Goal: Find specific page/section: Find specific page/section

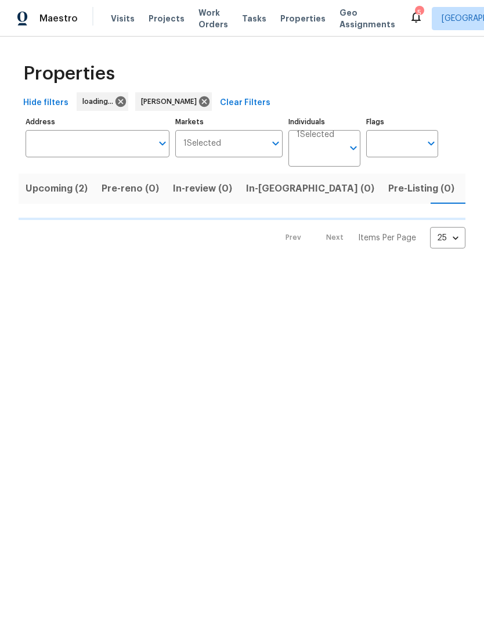
scroll to position [0, 22]
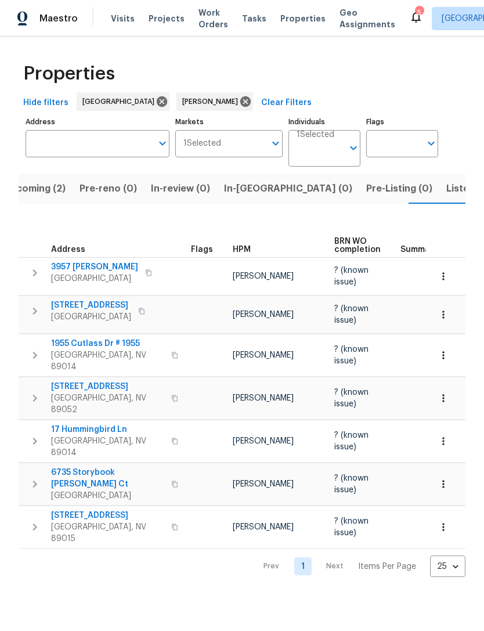
click at [252, 189] on span "In-[GEOGRAPHIC_DATA] (0)" at bounding box center [288, 188] width 128 height 16
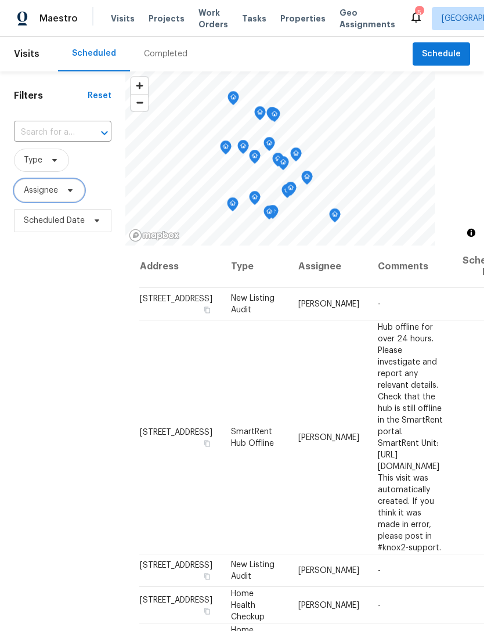
click at [46, 193] on span "Assignee" at bounding box center [41, 191] width 34 height 12
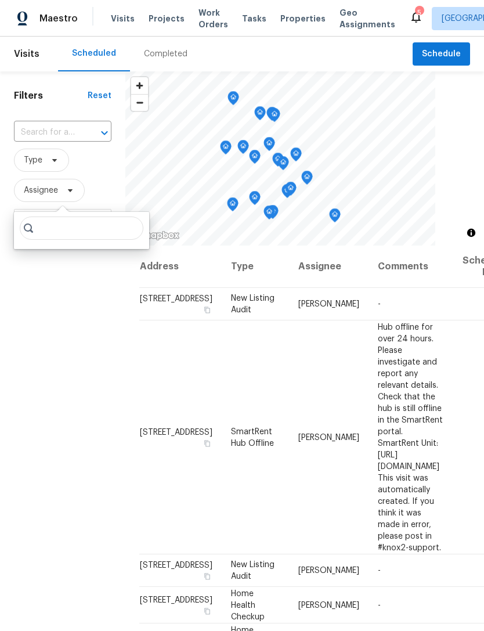
click at [64, 333] on div "Filters Reset ​ Type Assignee Scheduled Date" at bounding box center [62, 410] width 125 height 679
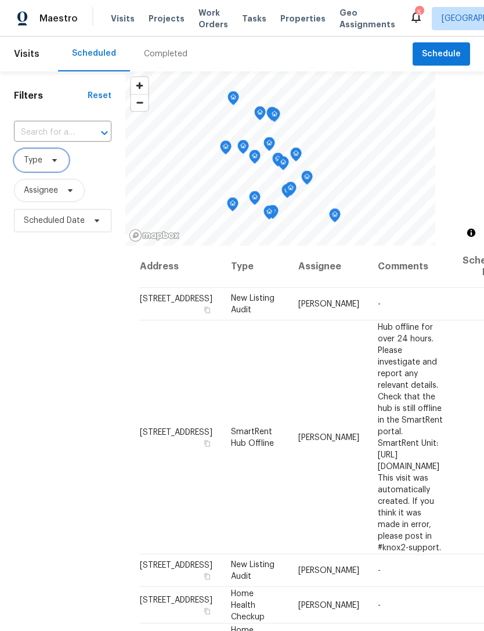
click at [45, 157] on span "Type" at bounding box center [41, 160] width 55 height 23
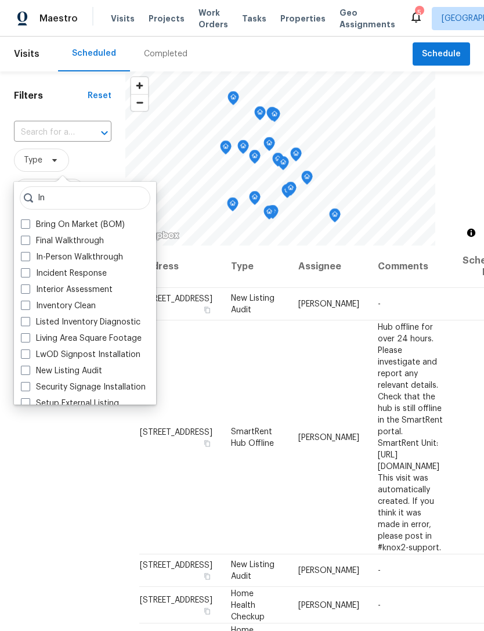
type input "In"
click at [96, 259] on label "In-Person Walkthrough" at bounding box center [72, 257] width 102 height 12
click at [28, 259] on input "In-Person Walkthrough" at bounding box center [25, 255] width 8 height 8
checkbox input "true"
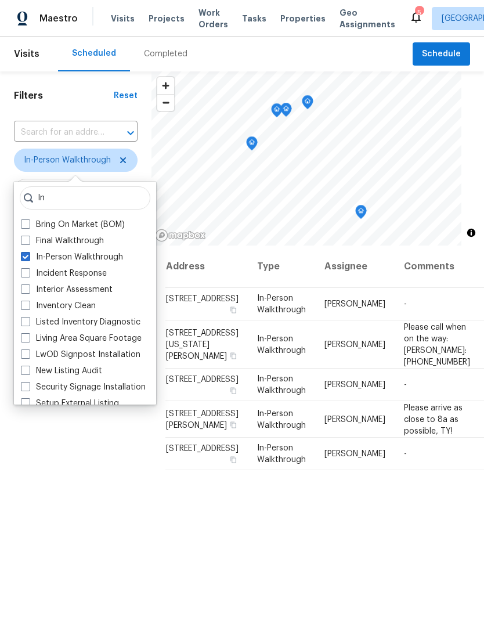
click at [62, 502] on div "Filters Reset ​ In-Person Walkthrough Assignee Scheduled Date" at bounding box center [75, 410] width 151 height 679
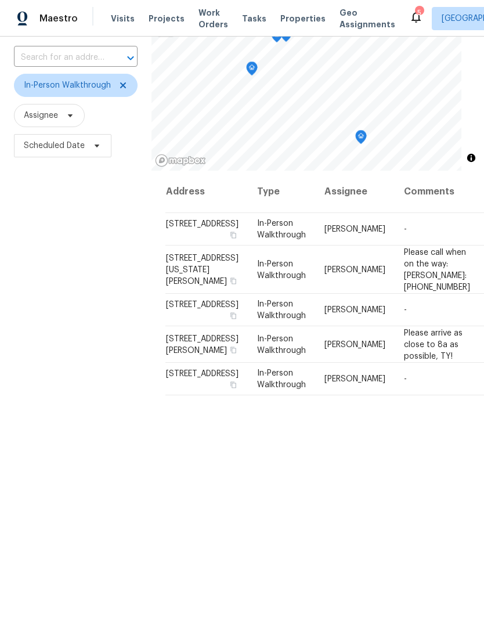
scroll to position [57, 0]
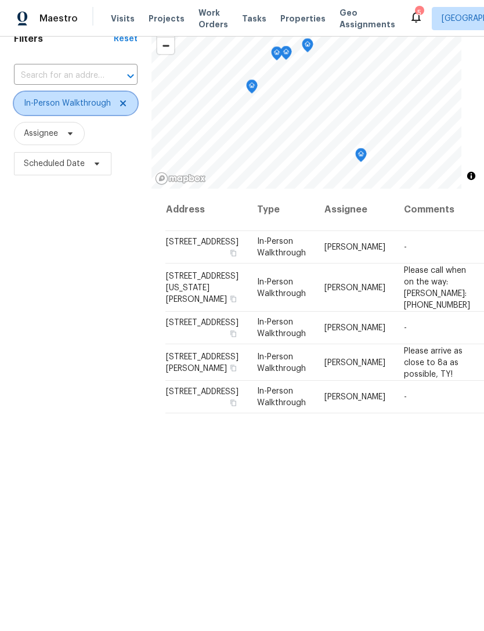
click at [121, 97] on span "In-Person Walkthrough" at bounding box center [76, 103] width 124 height 23
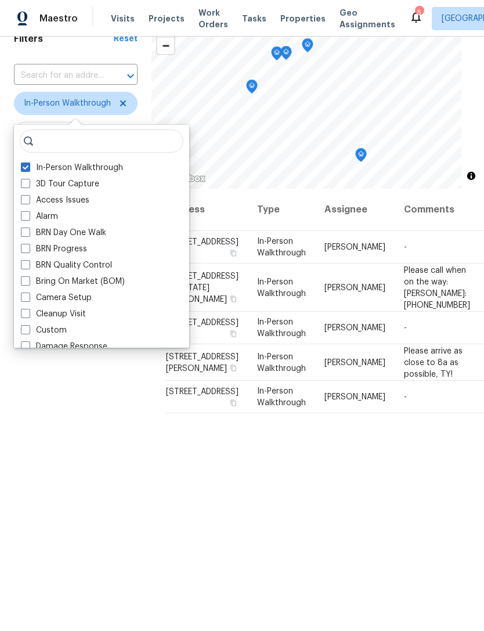
click at [56, 168] on label "In-Person Walkthrough" at bounding box center [72, 168] width 102 height 12
click at [28, 168] on input "In-Person Walkthrough" at bounding box center [25, 166] width 8 height 8
checkbox input "false"
